Goal: Task Accomplishment & Management: Manage account settings

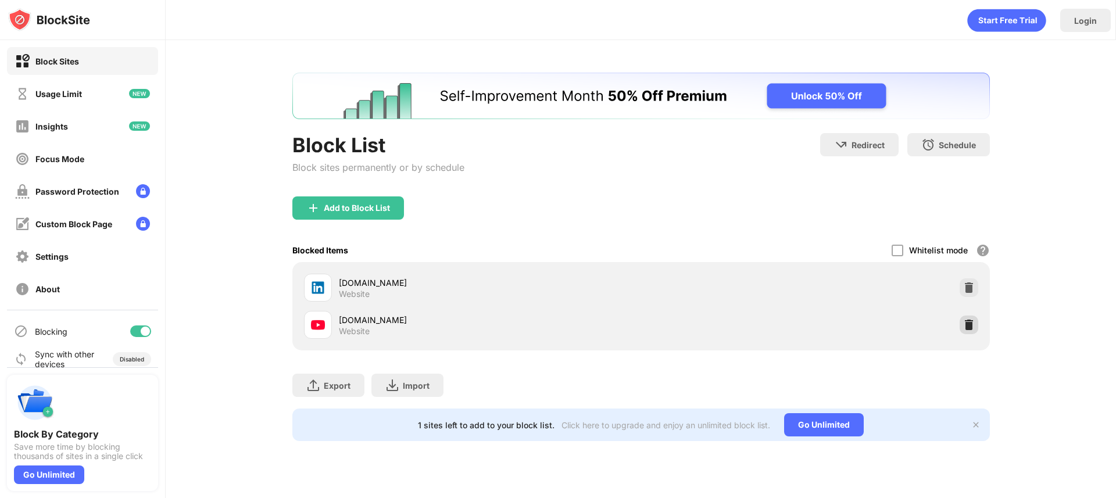
click at [969, 324] on img at bounding box center [969, 325] width 12 height 12
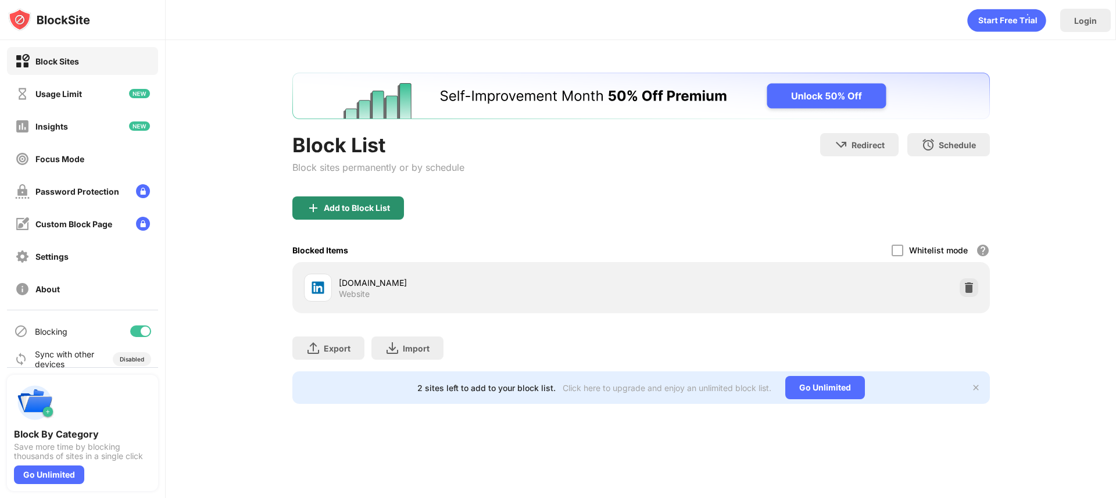
click at [358, 211] on div "Add to Block List" at bounding box center [357, 207] width 66 height 9
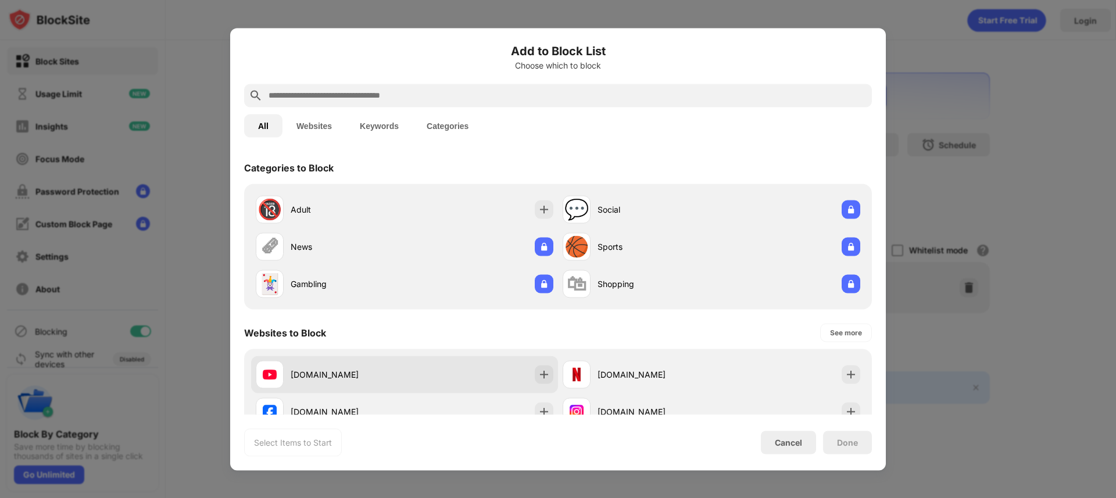
click at [534, 386] on div "youtube.com" at bounding box center [404, 374] width 307 height 37
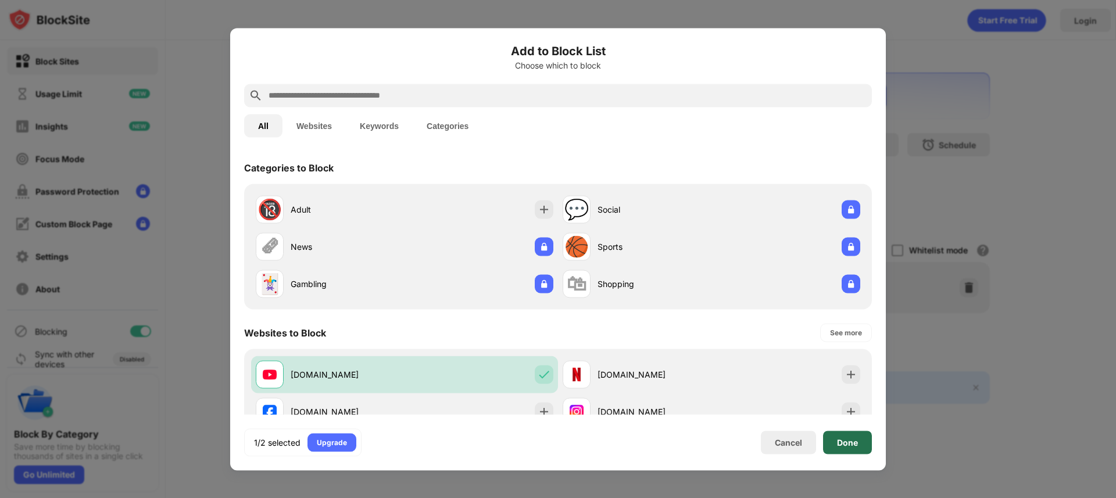
click at [845, 444] on div "Done" at bounding box center [847, 442] width 21 height 9
